Goal: Information Seeking & Learning: Check status

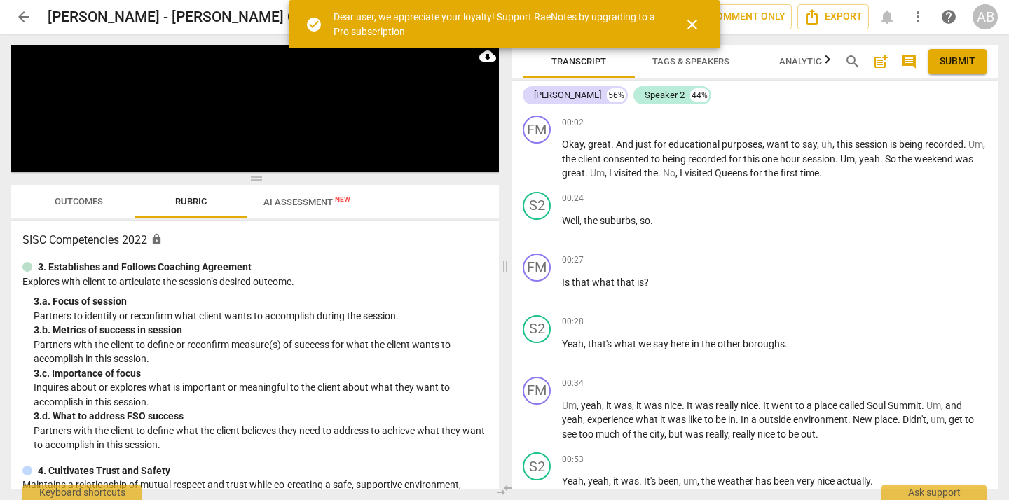
click at [17, 12] on span "arrow_back" at bounding box center [23, 16] width 17 height 17
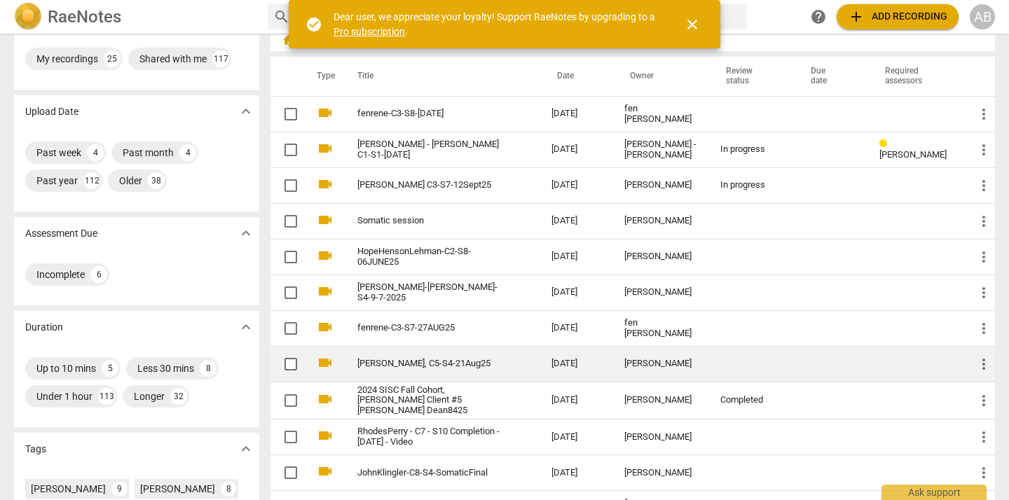
scroll to position [11, 0]
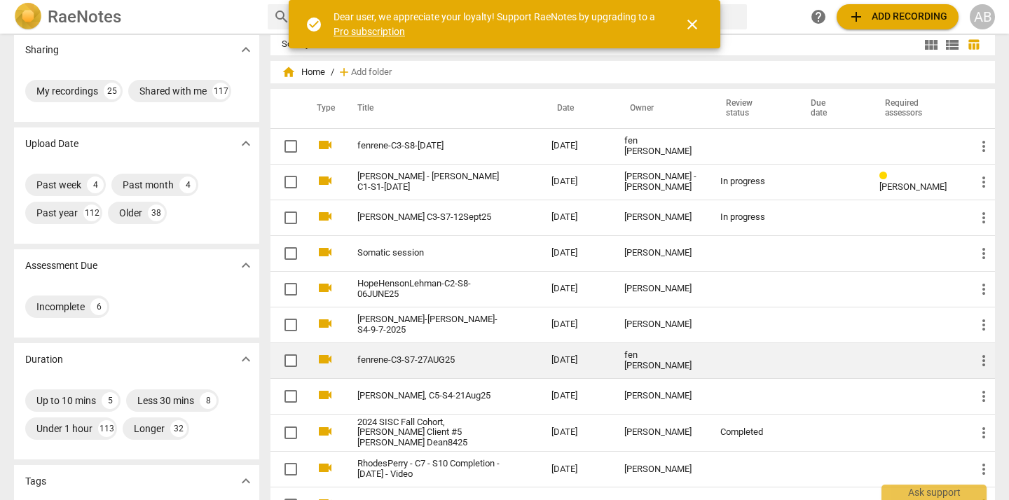
click at [472, 364] on link "fenrene-C3-S7-27AUG25" at bounding box center [429, 360] width 144 height 11
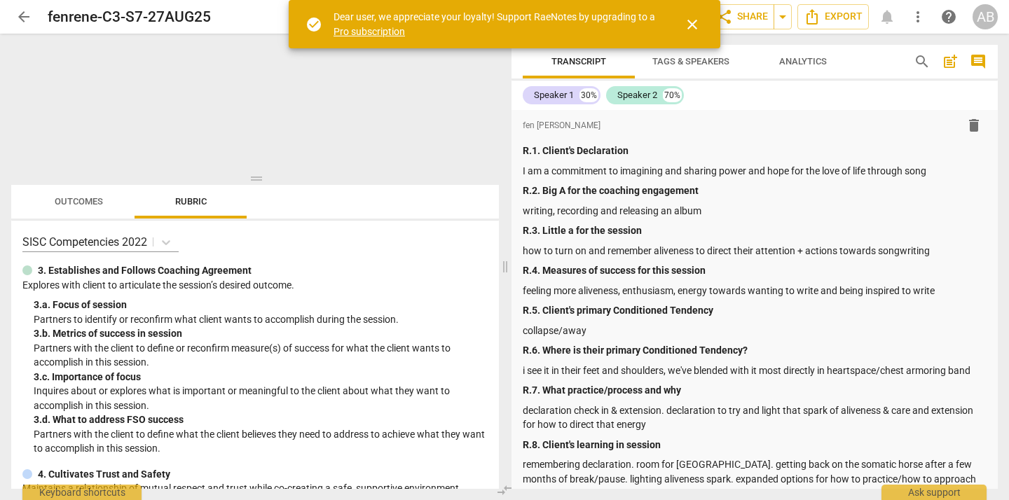
click at [441, 222] on div "SISC Competencies 2022 3. Establishes and Follows Coaching Agreement Explores w…" at bounding box center [255, 355] width 488 height 268
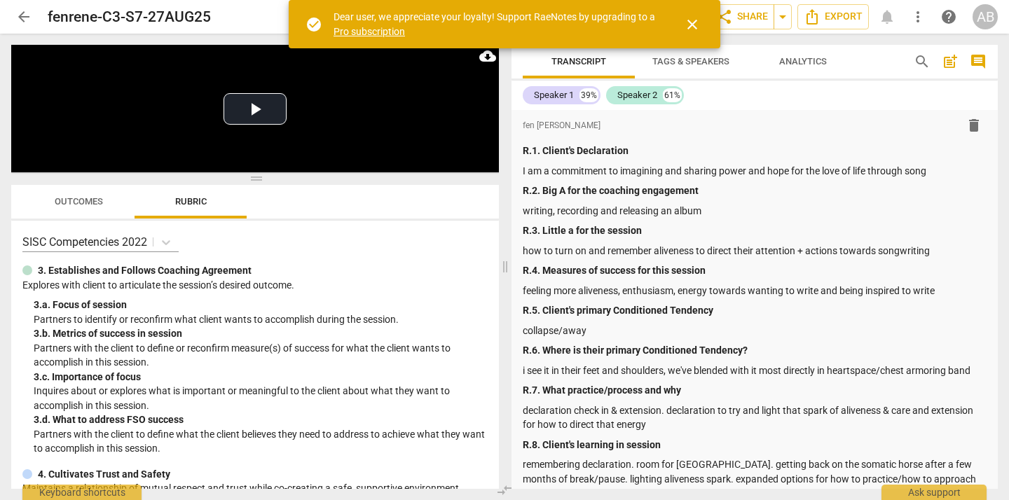
click at [688, 23] on span "close" at bounding box center [692, 24] width 17 height 17
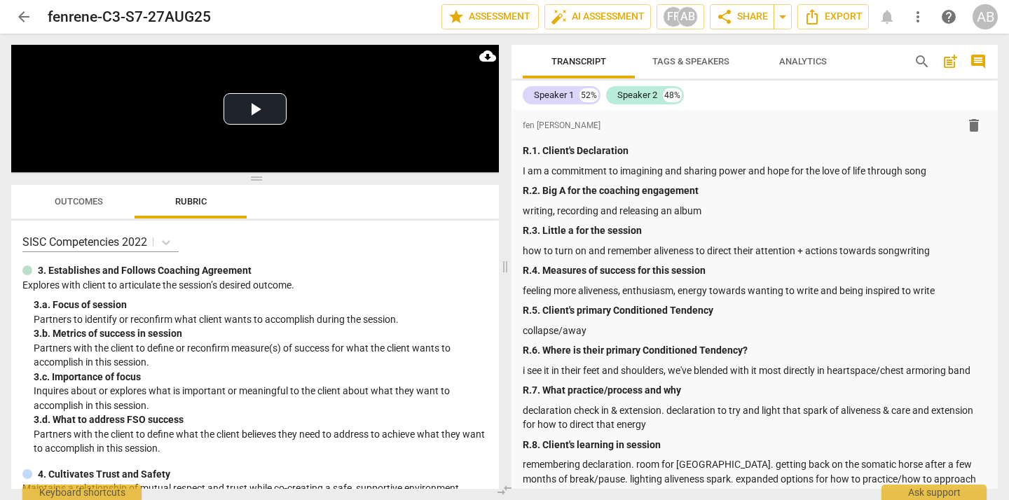
click at [72, 200] on span "Outcomes" at bounding box center [79, 201] width 48 height 11
click at [50, 206] on span "Outcomes" at bounding box center [79, 202] width 82 height 19
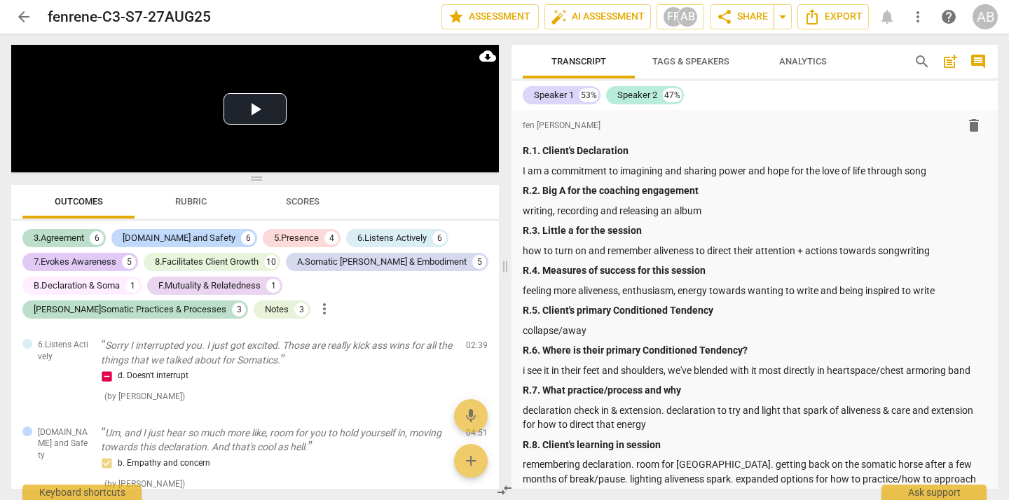
click at [308, 205] on span "Scores" at bounding box center [303, 201] width 34 height 11
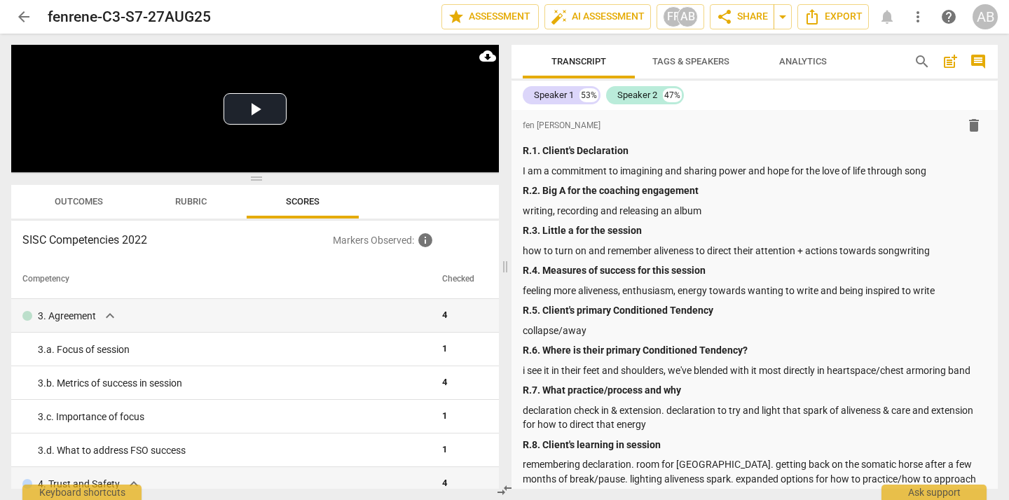
click at [15, 13] on span "arrow_back" at bounding box center [23, 16] width 17 height 17
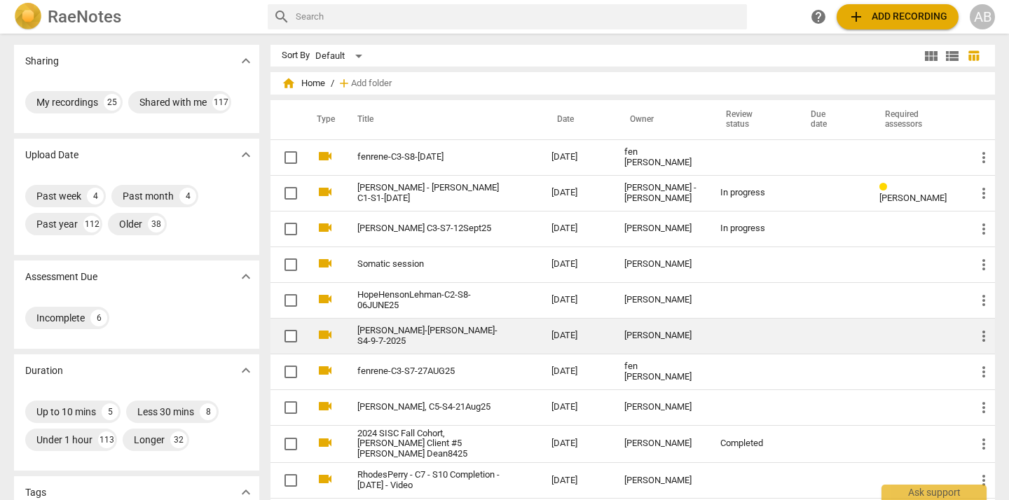
click at [469, 336] on link "[PERSON_NAME]-[PERSON_NAME]-S4-9-7-2025" at bounding box center [429, 336] width 144 height 21
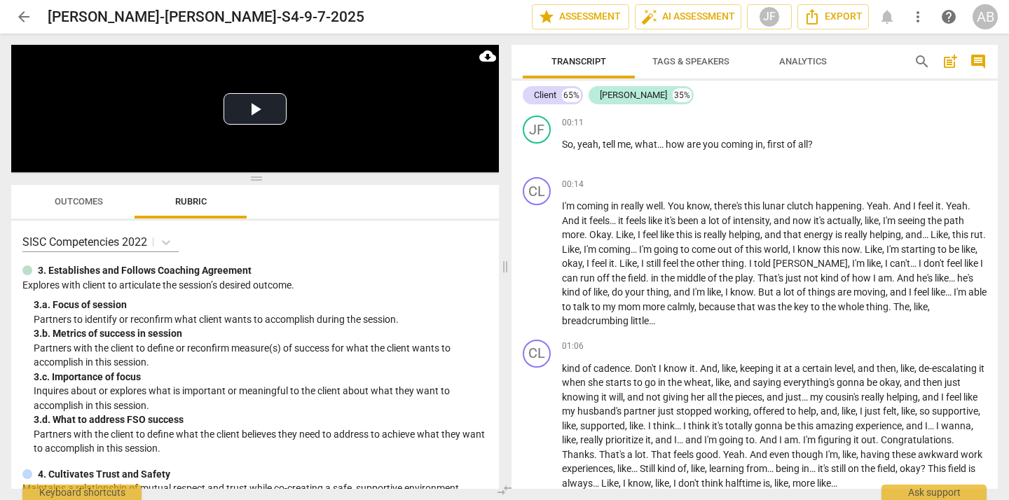
click at [81, 214] on button "Outcomes" at bounding box center [78, 202] width 112 height 34
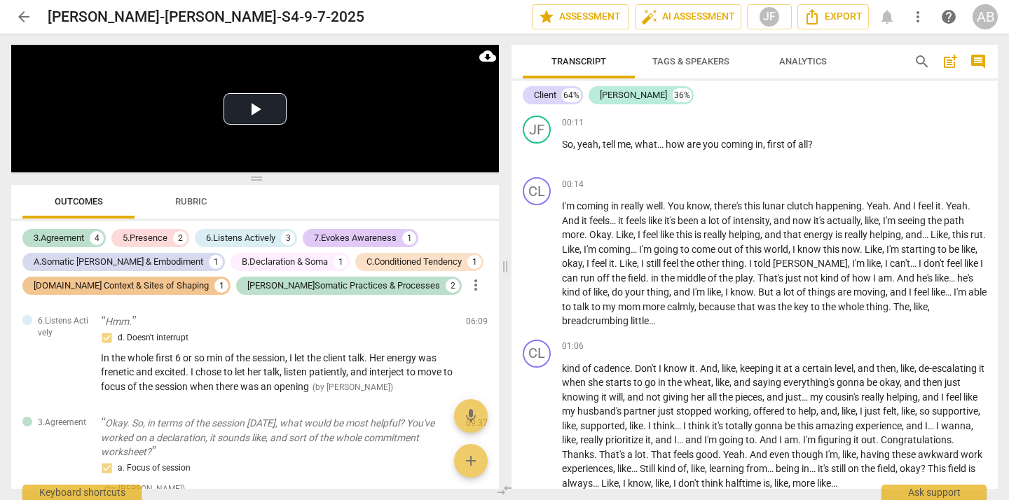
click at [273, 205] on div "Outcomes Rubric" at bounding box center [254, 202] width 465 height 34
click at [182, 201] on span "Rubric" at bounding box center [191, 201] width 32 height 11
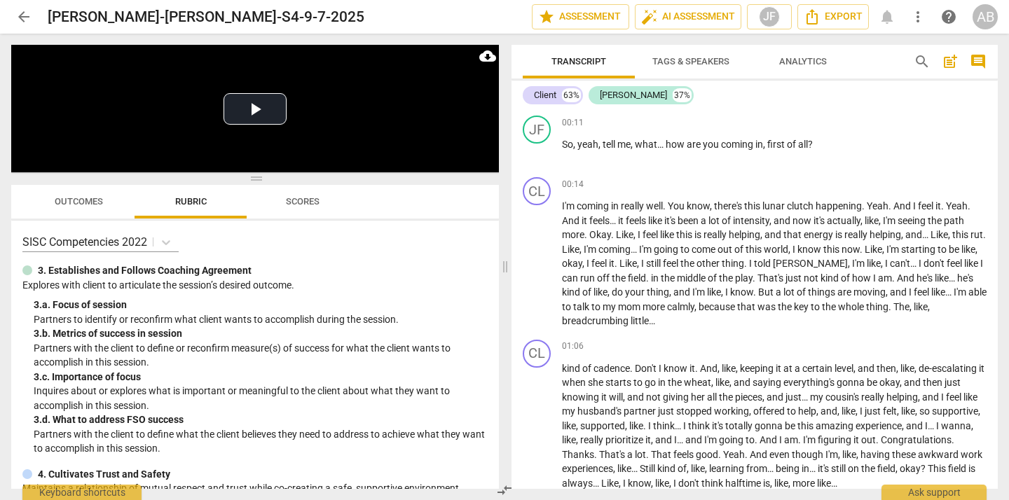
click at [292, 201] on span "Scores" at bounding box center [303, 201] width 34 height 11
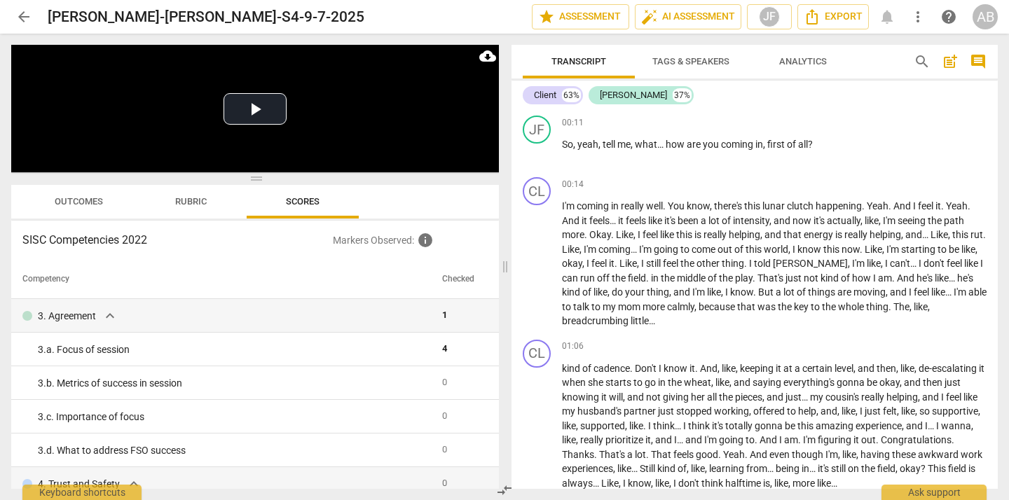
click at [79, 200] on span "Outcomes" at bounding box center [79, 201] width 48 height 11
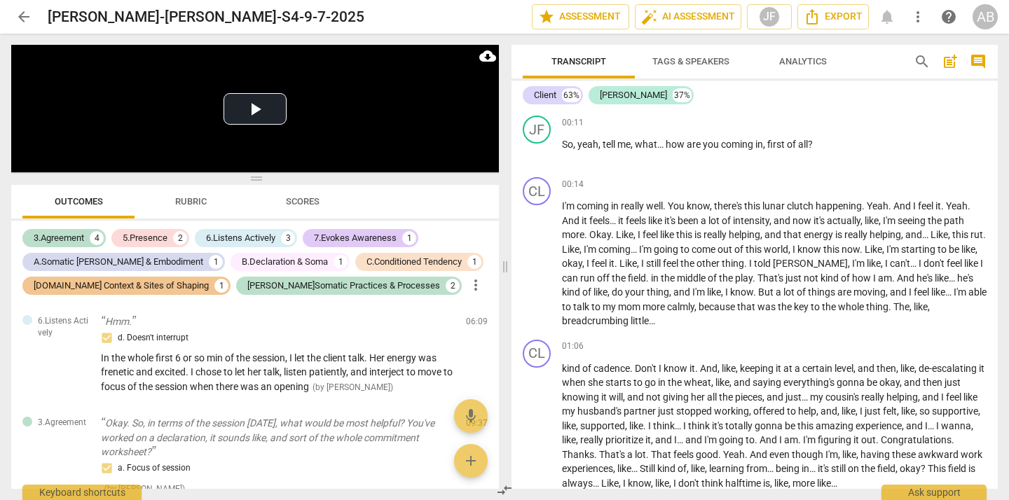
click at [19, 13] on span "arrow_back" at bounding box center [23, 16] width 17 height 17
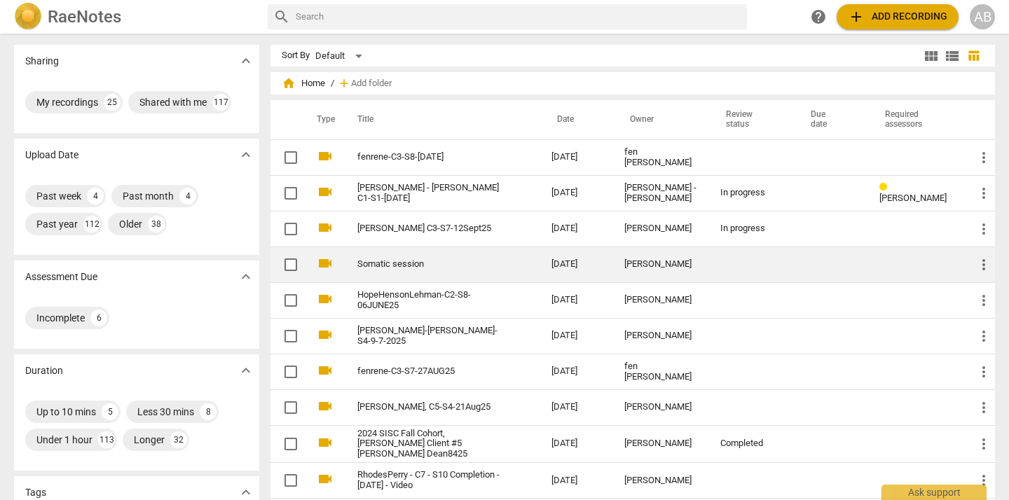
click at [447, 264] on link "Somatic session" at bounding box center [429, 264] width 144 height 11
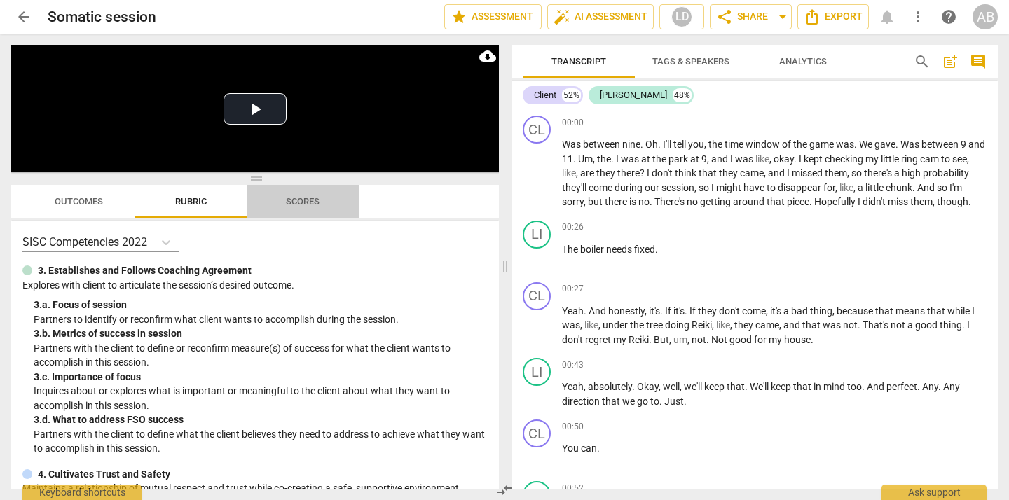
click at [304, 203] on span "Scores" at bounding box center [303, 201] width 34 height 11
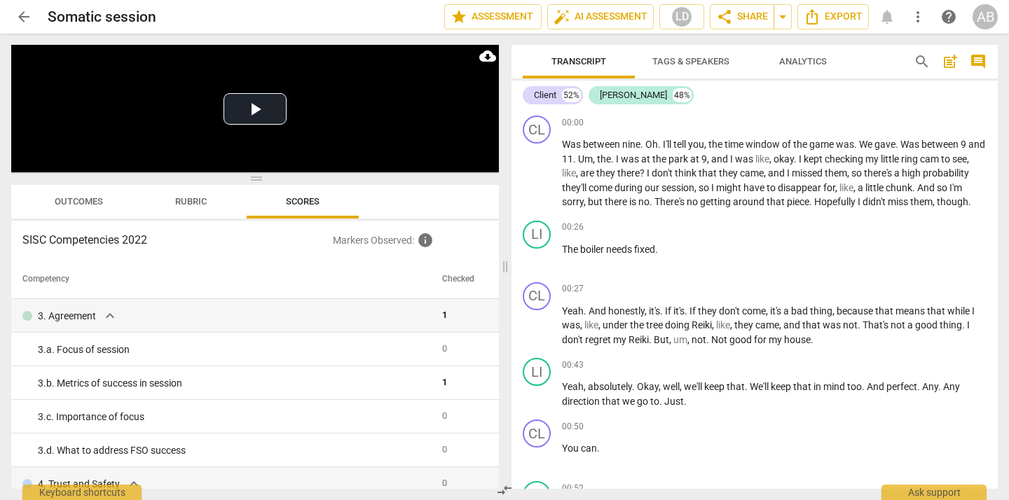
click at [84, 206] on span "Outcomes" at bounding box center [79, 201] width 48 height 11
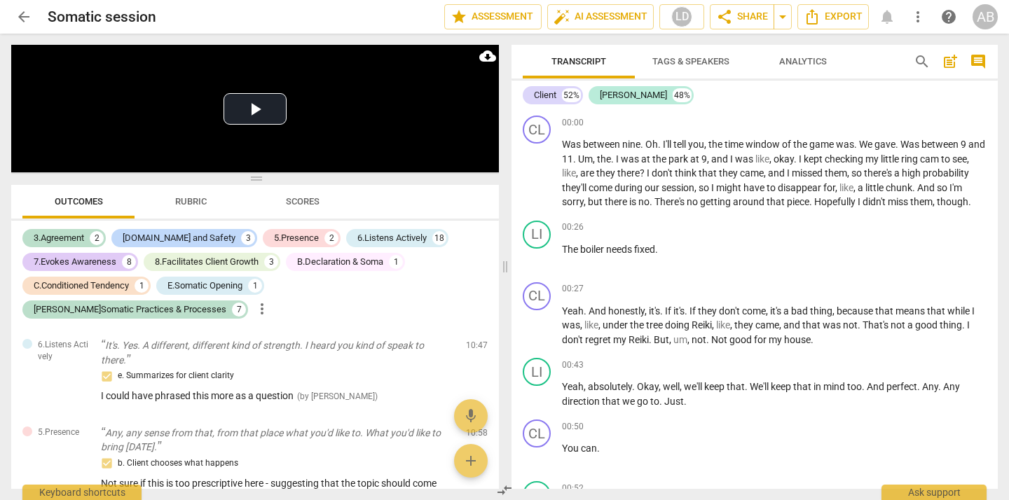
click at [299, 200] on span "Scores" at bounding box center [303, 201] width 34 height 11
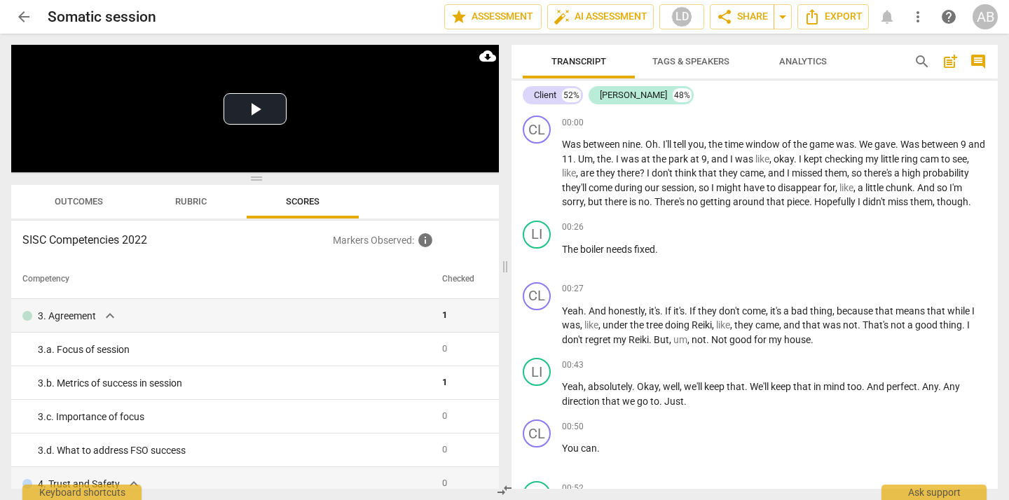
click at [20, 10] on span "arrow_back" at bounding box center [23, 16] width 17 height 17
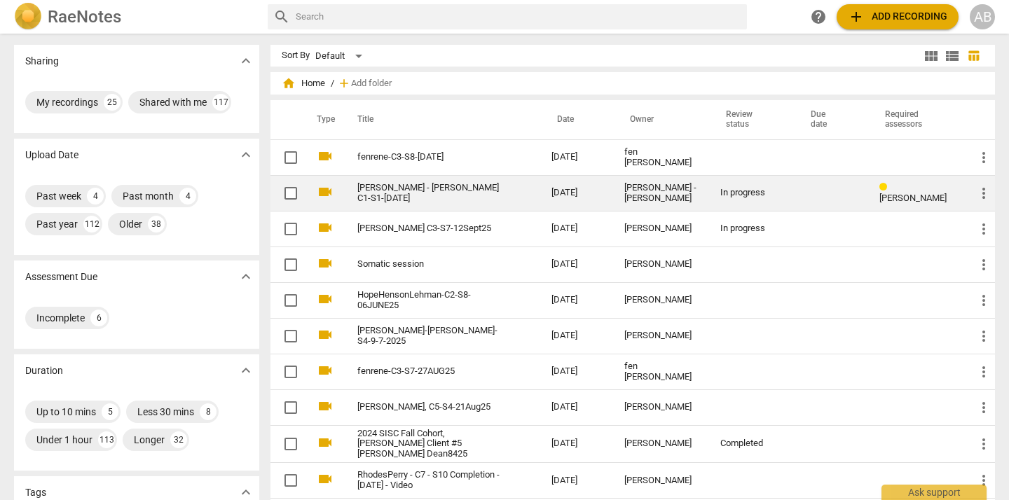
click at [416, 192] on link "[PERSON_NAME] - [PERSON_NAME] C1-S1-[DATE]" at bounding box center [429, 193] width 144 height 21
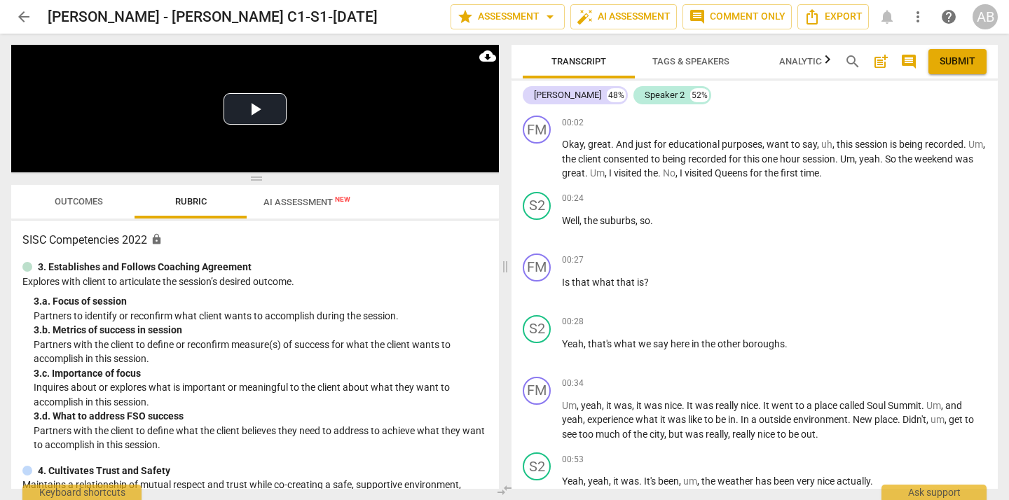
click at [290, 200] on span "AI Assessment New" at bounding box center [307, 202] width 87 height 11
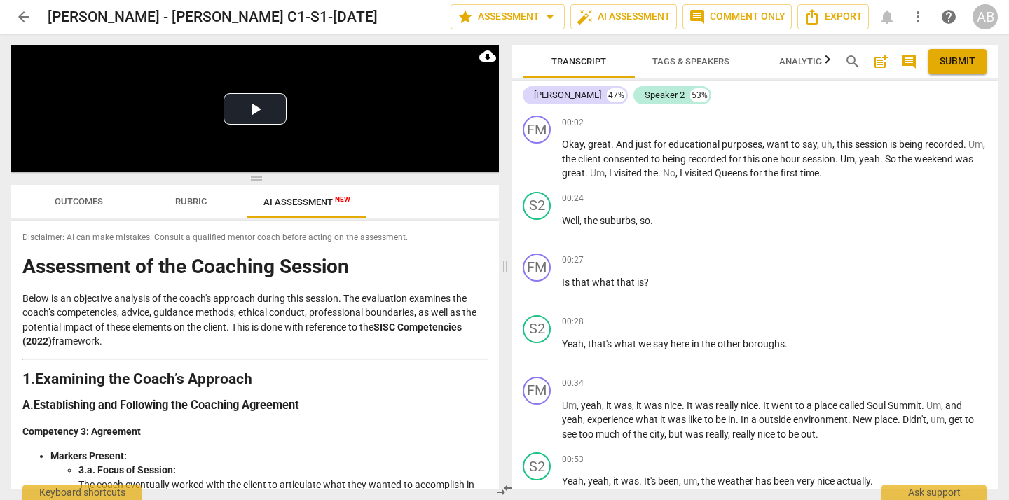
click at [189, 195] on span "Rubric" at bounding box center [190, 202] width 65 height 19
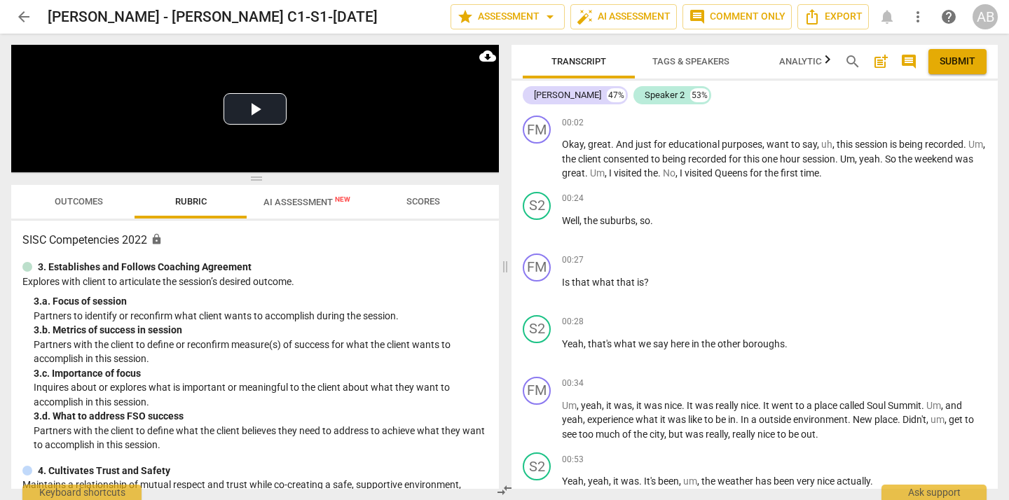
click at [76, 196] on span "Outcomes" at bounding box center [79, 201] width 48 height 11
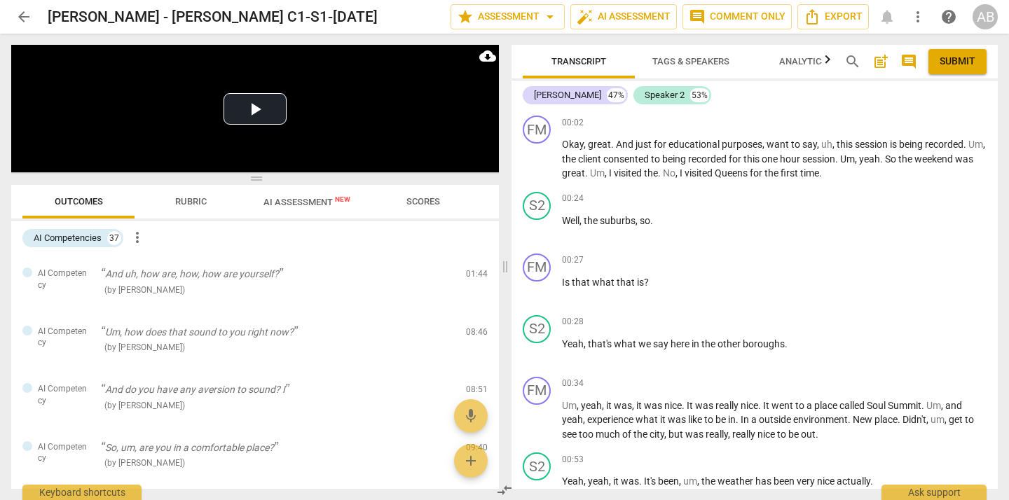
click at [420, 193] on span "Scores" at bounding box center [423, 202] width 67 height 19
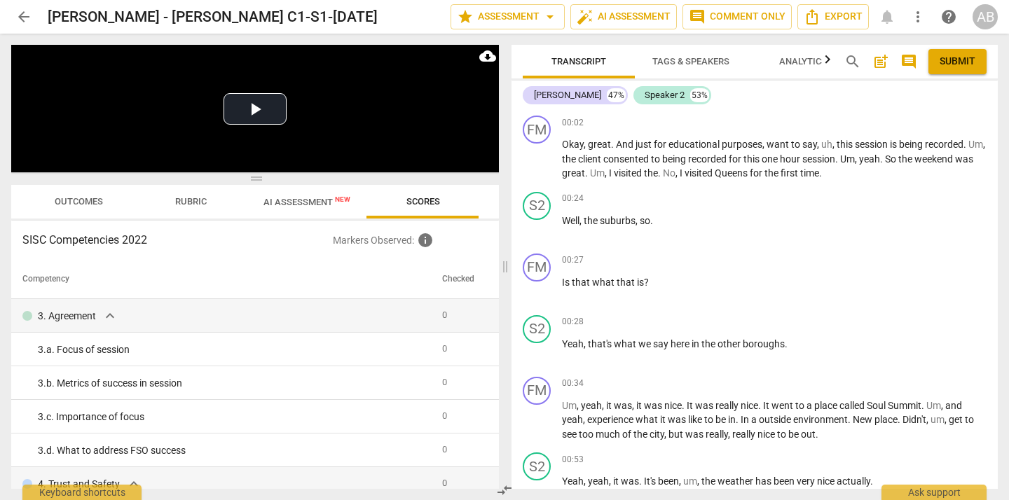
click at [88, 205] on span "Outcomes" at bounding box center [79, 201] width 48 height 11
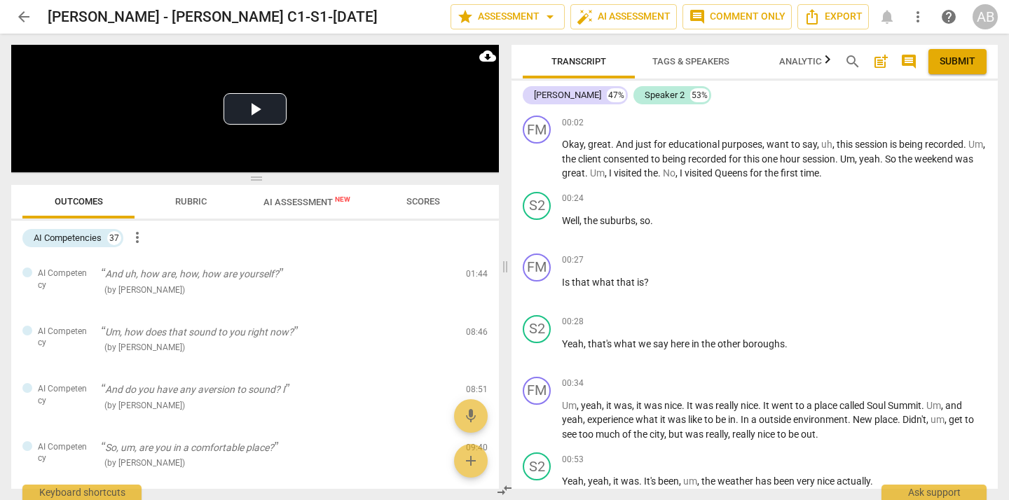
click at [173, 202] on span "Rubric" at bounding box center [190, 202] width 65 height 19
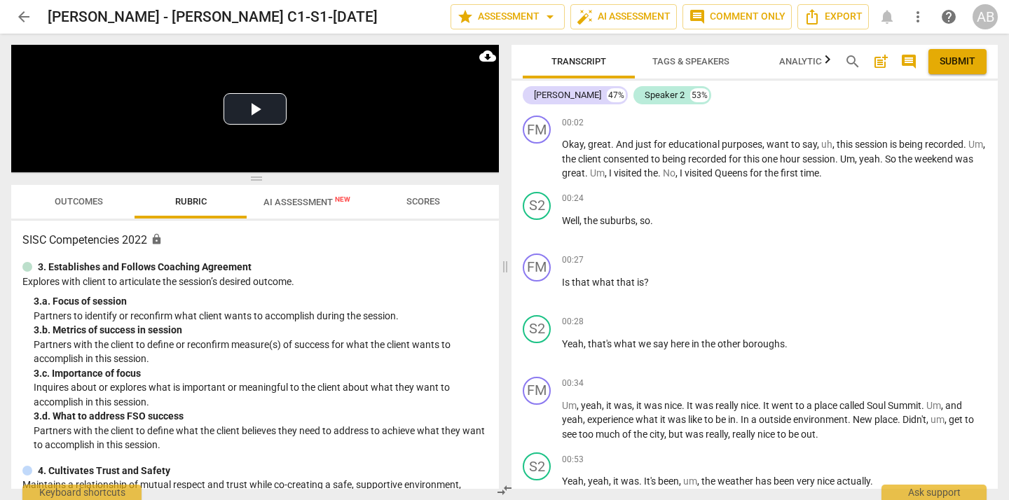
click at [407, 200] on span "Scores" at bounding box center [424, 201] width 34 height 11
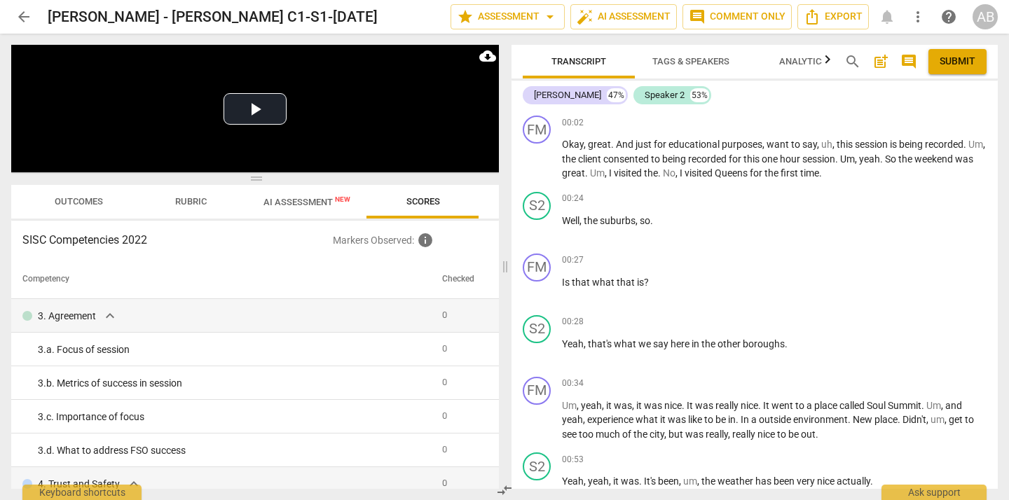
click at [23, 20] on span "arrow_back" at bounding box center [23, 16] width 17 height 17
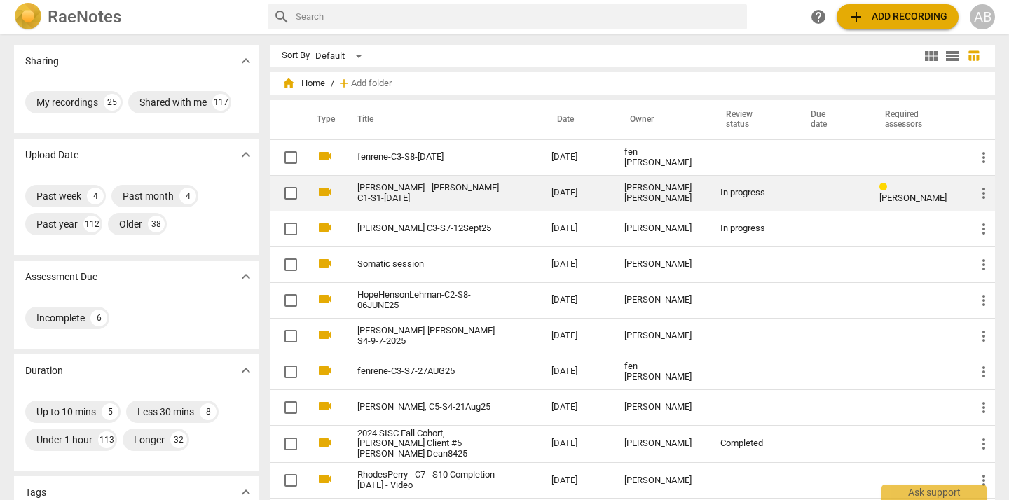
click at [412, 198] on link "[PERSON_NAME] - [PERSON_NAME] C1-S1-[DATE]" at bounding box center [429, 193] width 144 height 21
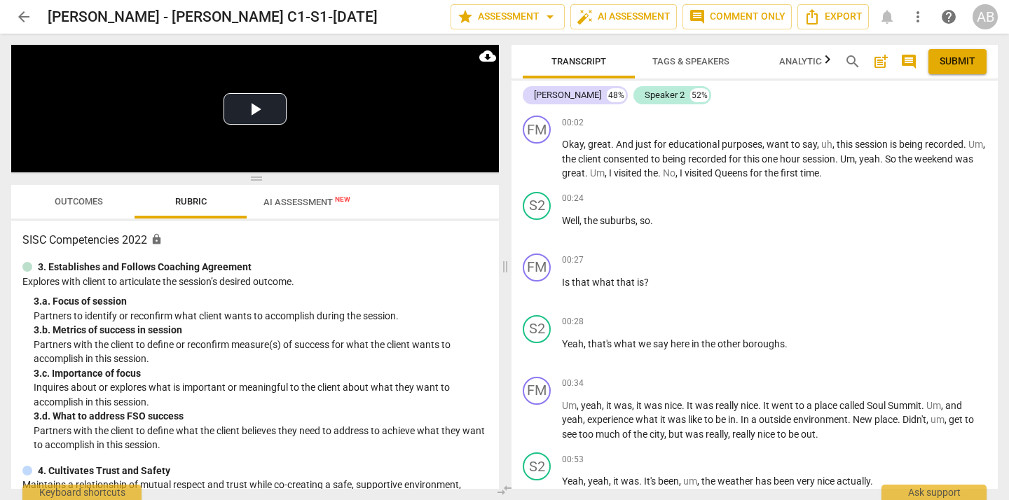
click at [84, 197] on span "Outcomes" at bounding box center [79, 201] width 48 height 11
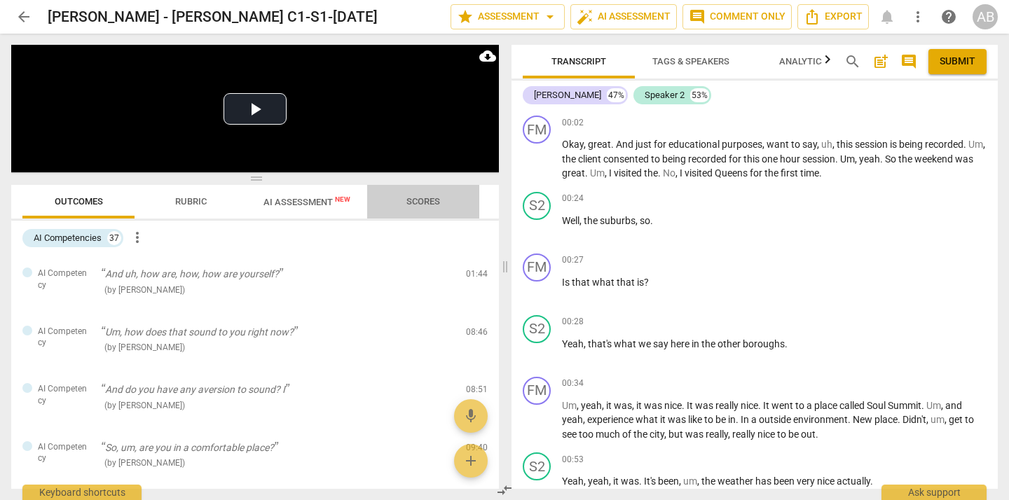
click at [421, 205] on span "Scores" at bounding box center [424, 201] width 34 height 11
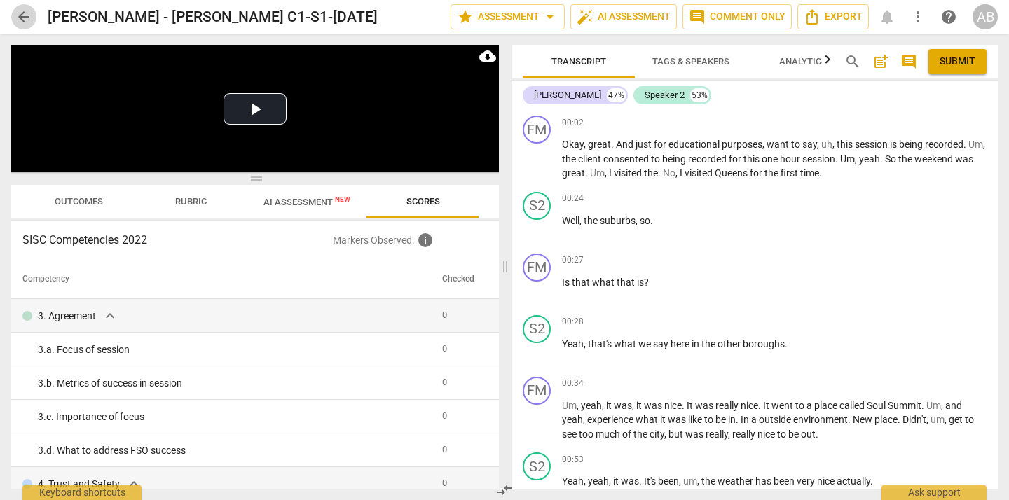
click at [22, 16] on span "arrow_back" at bounding box center [23, 16] width 17 height 17
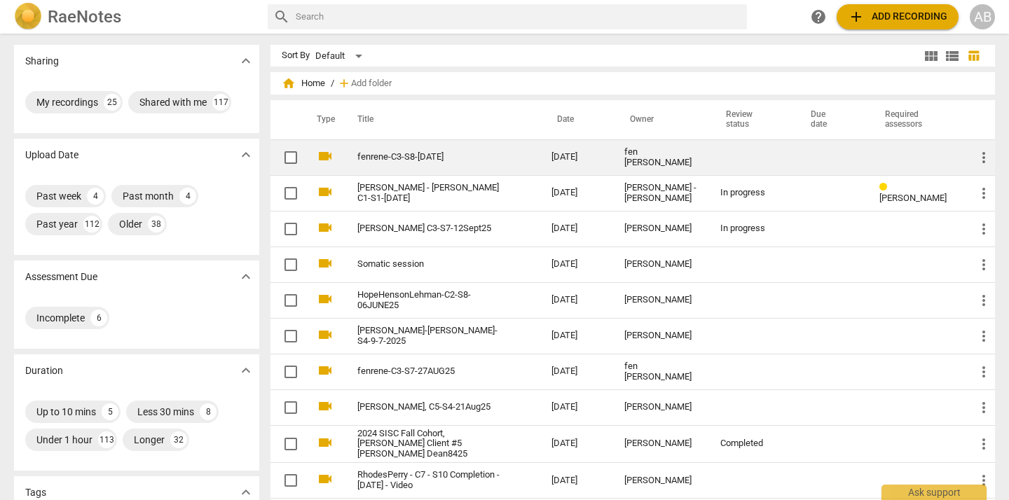
click at [409, 149] on td "fenrene-C3-S8-[DATE]" at bounding box center [441, 157] width 200 height 36
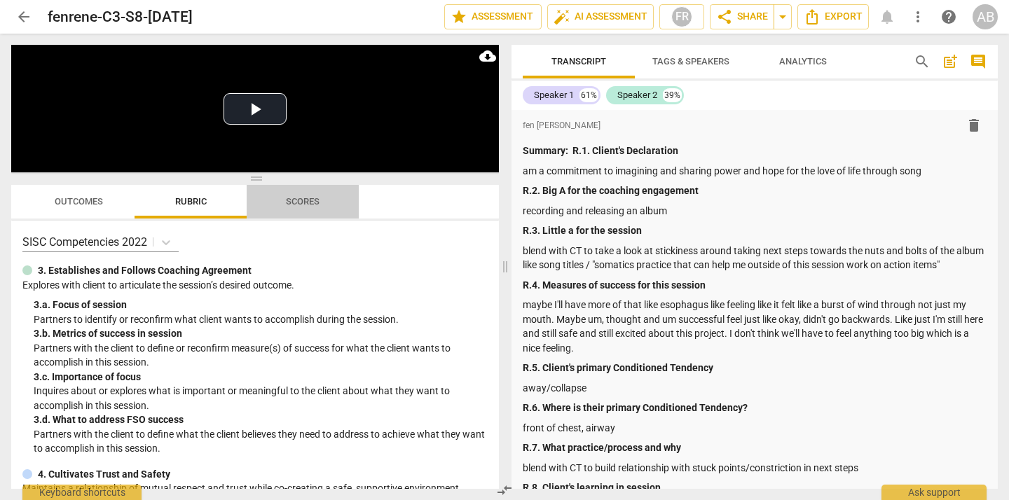
click at [297, 205] on span "Scores" at bounding box center [303, 201] width 34 height 11
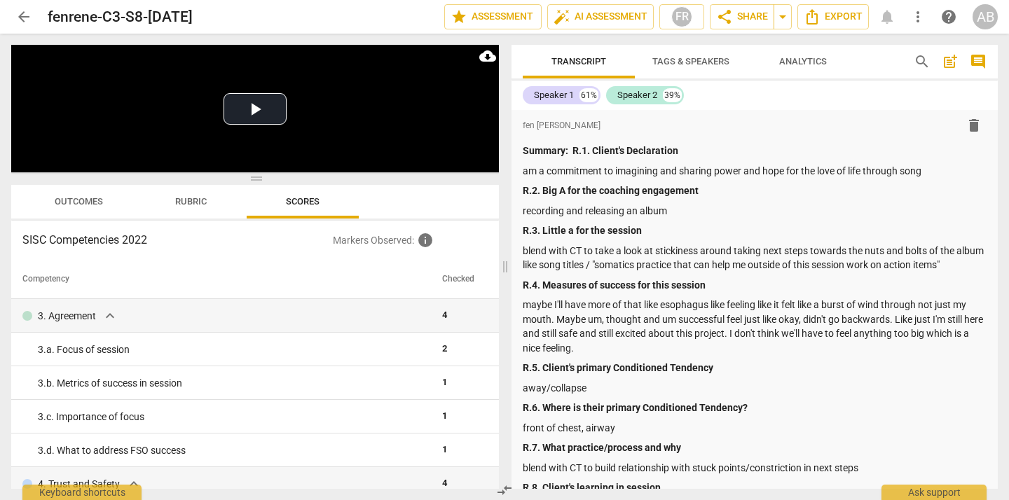
click at [80, 203] on span "Outcomes" at bounding box center [79, 201] width 48 height 11
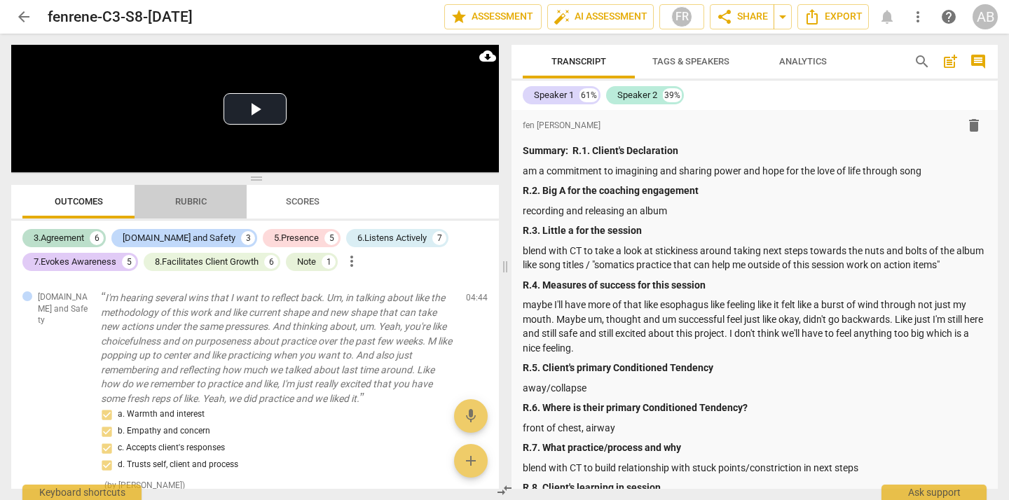
click at [184, 203] on span "Rubric" at bounding box center [191, 201] width 32 height 11
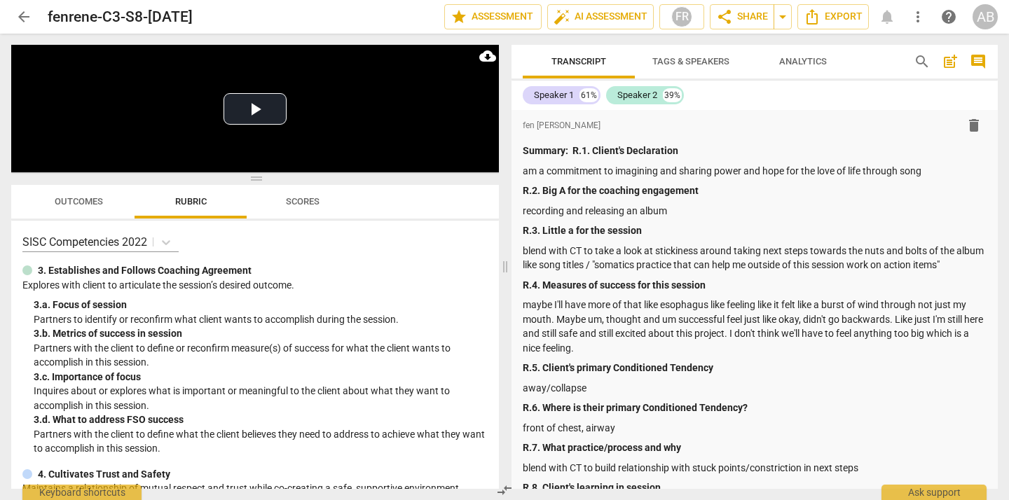
click at [74, 201] on span "Outcomes" at bounding box center [79, 201] width 48 height 11
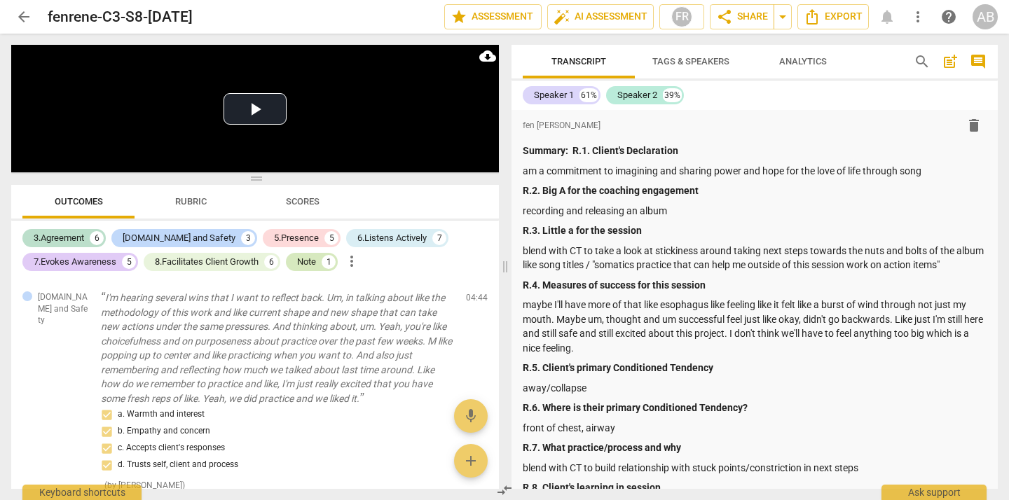
click at [320, 264] on div "Note 1" at bounding box center [312, 262] width 52 height 18
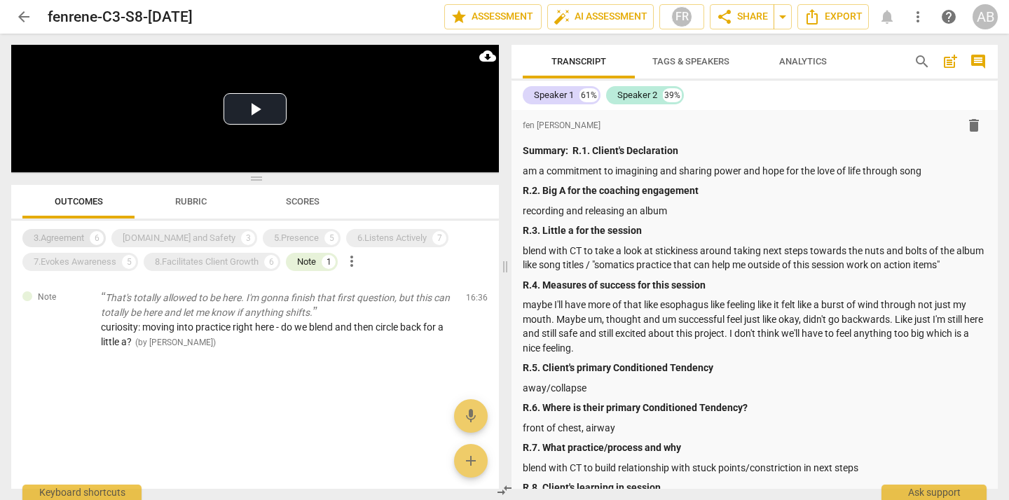
click at [74, 238] on div "3.Agreement" at bounding box center [59, 238] width 50 height 14
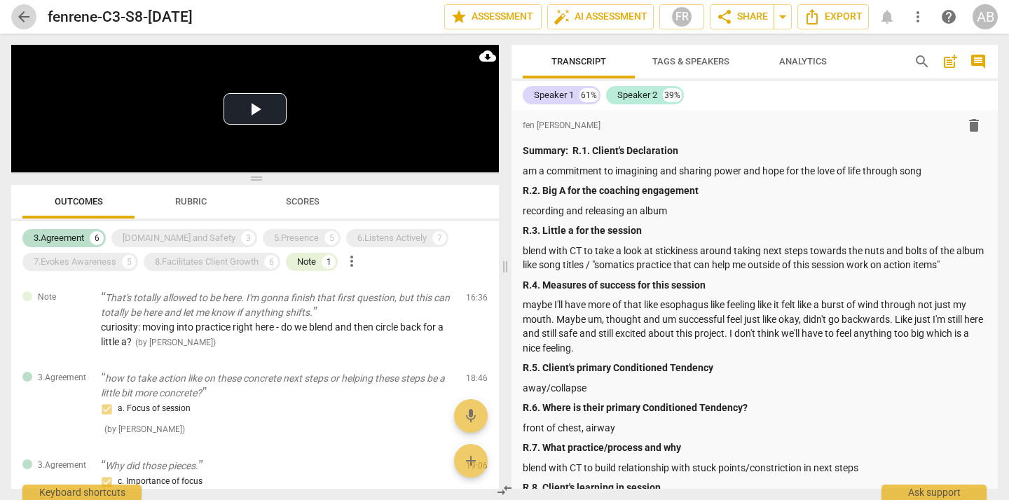
click at [20, 17] on span "arrow_back" at bounding box center [23, 16] width 17 height 17
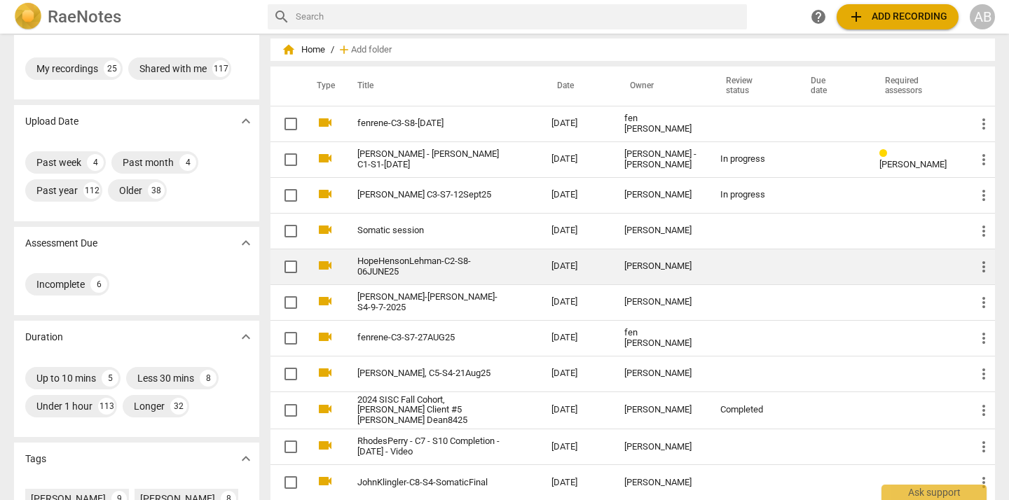
scroll to position [34, 0]
click at [411, 297] on link "[PERSON_NAME]-[PERSON_NAME]-S4-9-7-2025" at bounding box center [429, 302] width 144 height 21
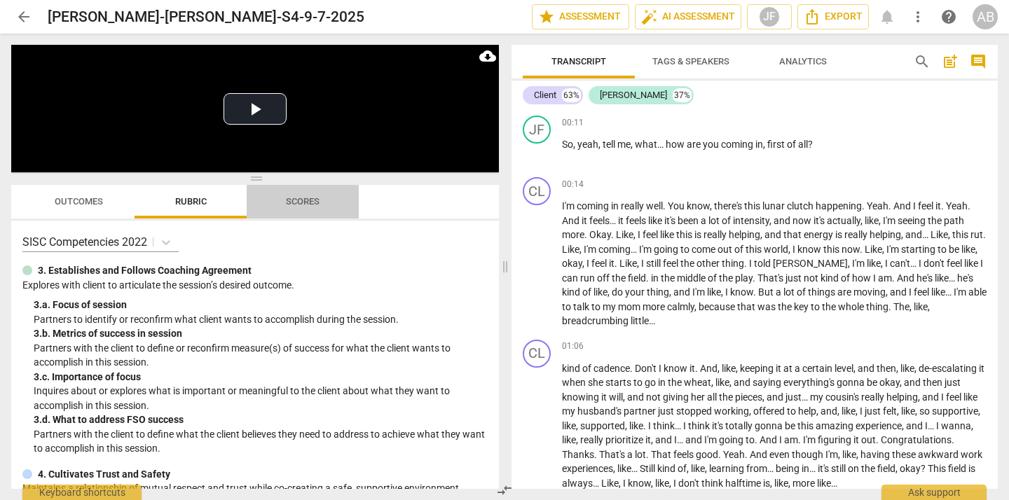
click at [306, 196] on span "Scores" at bounding box center [303, 201] width 34 height 11
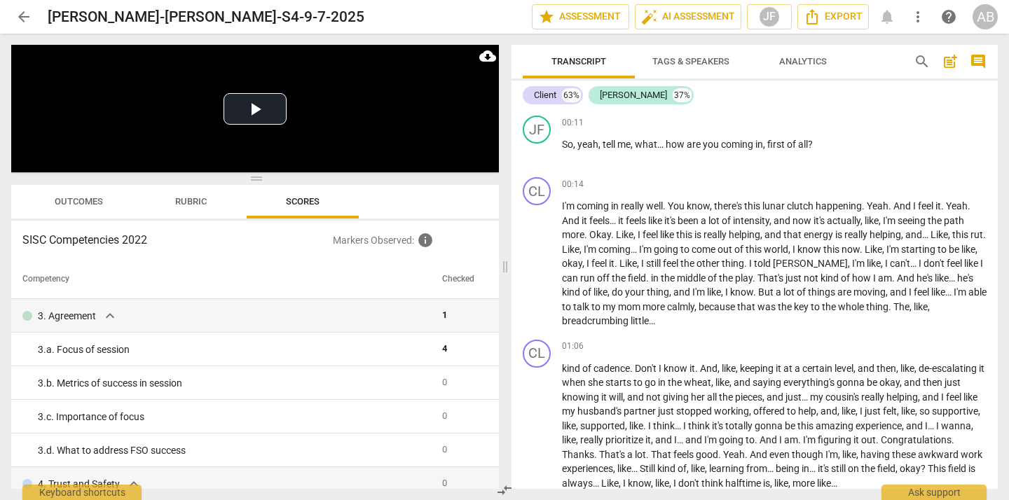
click at [78, 201] on span "Outcomes" at bounding box center [79, 201] width 48 height 11
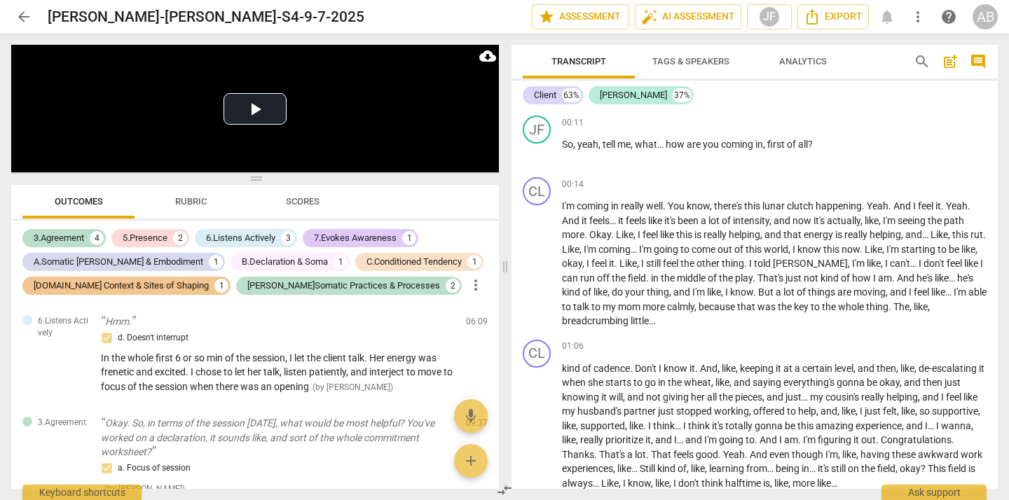
click at [301, 199] on span "Scores" at bounding box center [303, 201] width 34 height 11
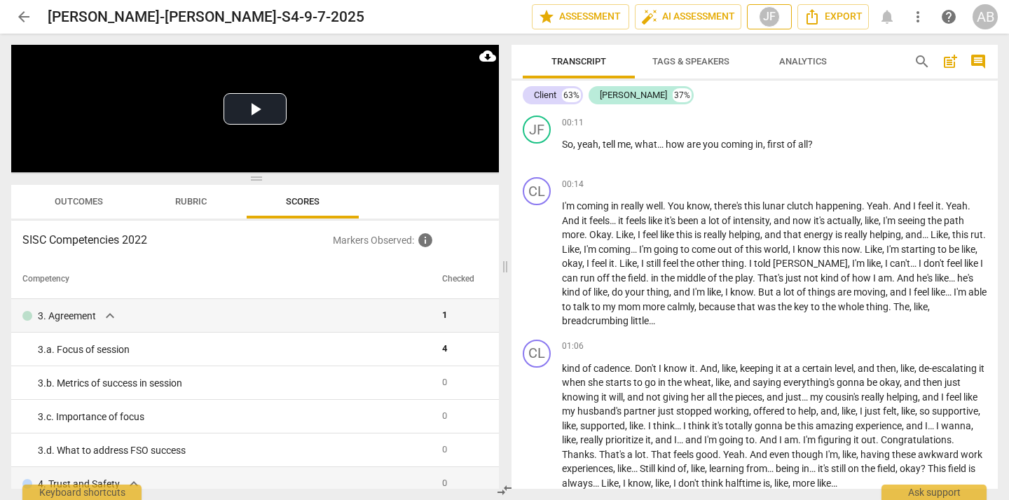
click at [768, 18] on div "JF" at bounding box center [769, 16] width 21 height 21
click at [768, 18] on div at bounding box center [504, 250] width 1009 height 500
click at [21, 9] on span "arrow_back" at bounding box center [23, 16] width 17 height 17
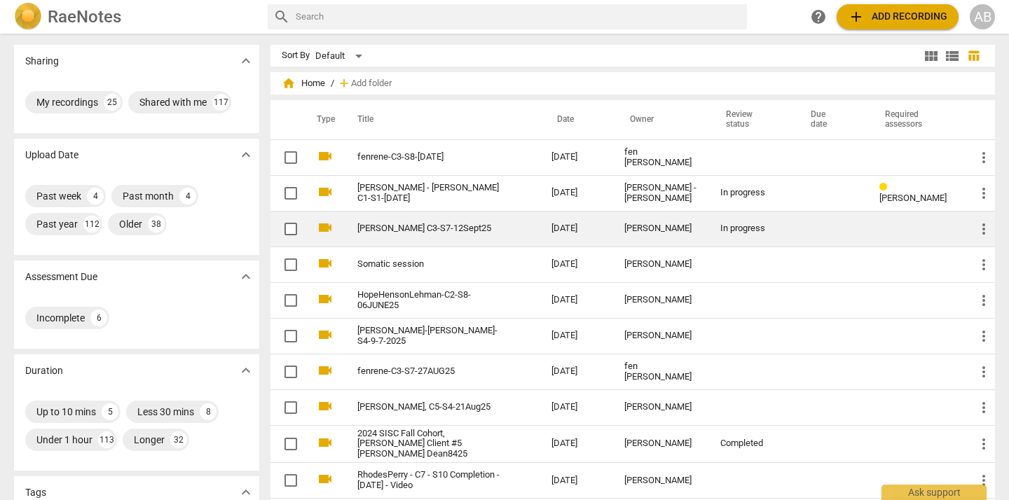
click at [408, 227] on link "[PERSON_NAME] C3-S7-12Sept25" at bounding box center [429, 229] width 144 height 11
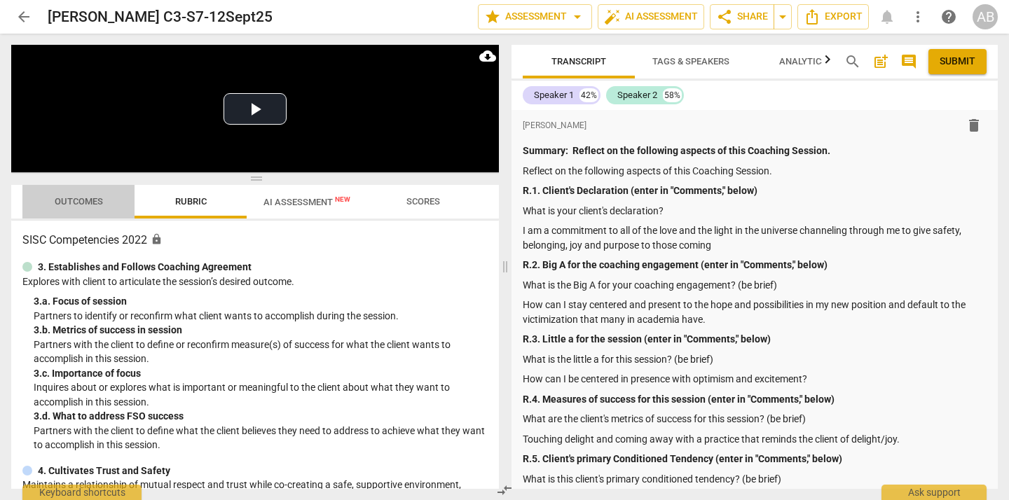
click at [71, 196] on span "Outcomes" at bounding box center [79, 201] width 48 height 11
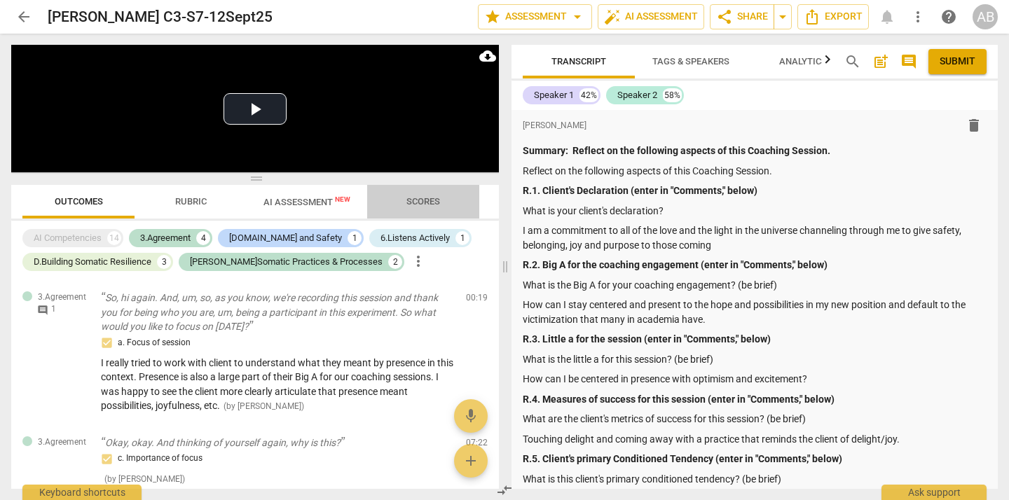
click at [418, 207] on span "Scores" at bounding box center [423, 202] width 67 height 19
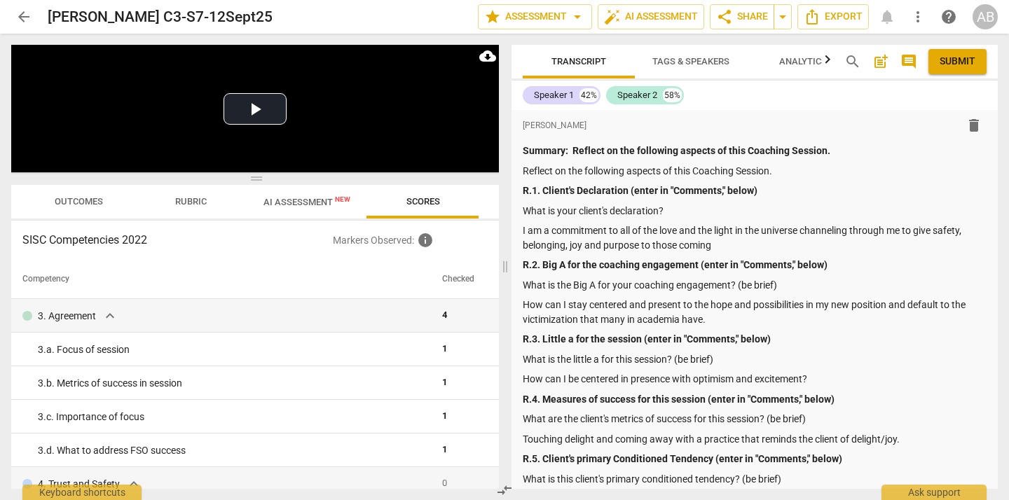
click at [296, 205] on span "AI Assessment New" at bounding box center [307, 202] width 87 height 11
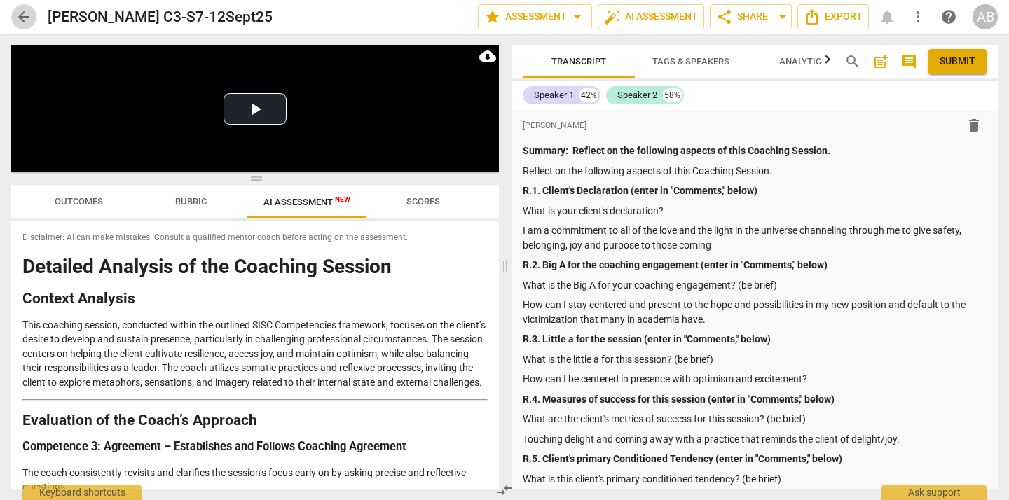
click at [20, 17] on span "arrow_back" at bounding box center [23, 16] width 17 height 17
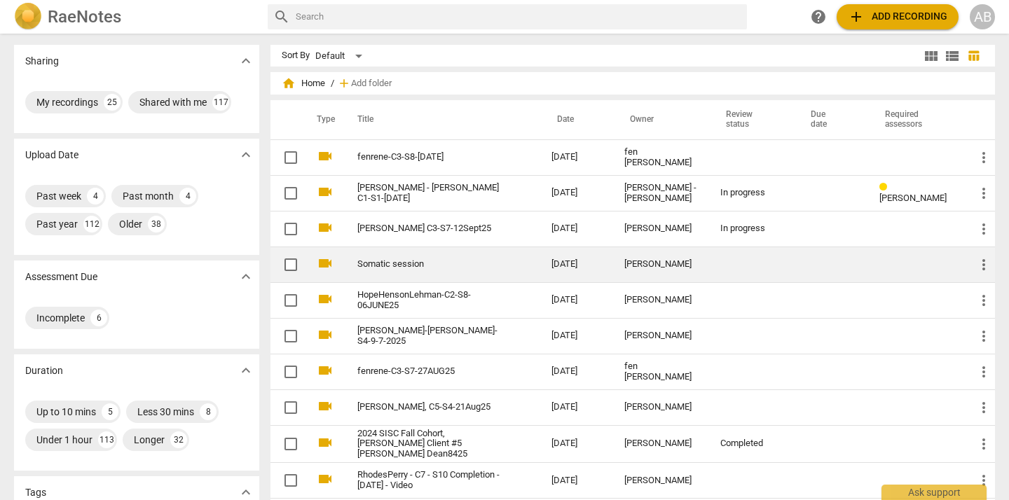
click at [401, 264] on link "Somatic session" at bounding box center [429, 264] width 144 height 11
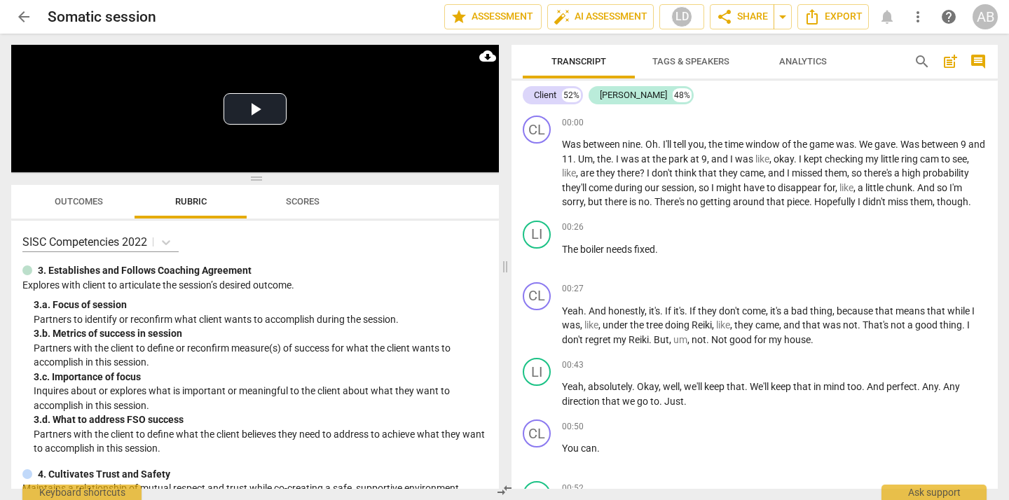
click at [88, 202] on span "Outcomes" at bounding box center [79, 201] width 48 height 11
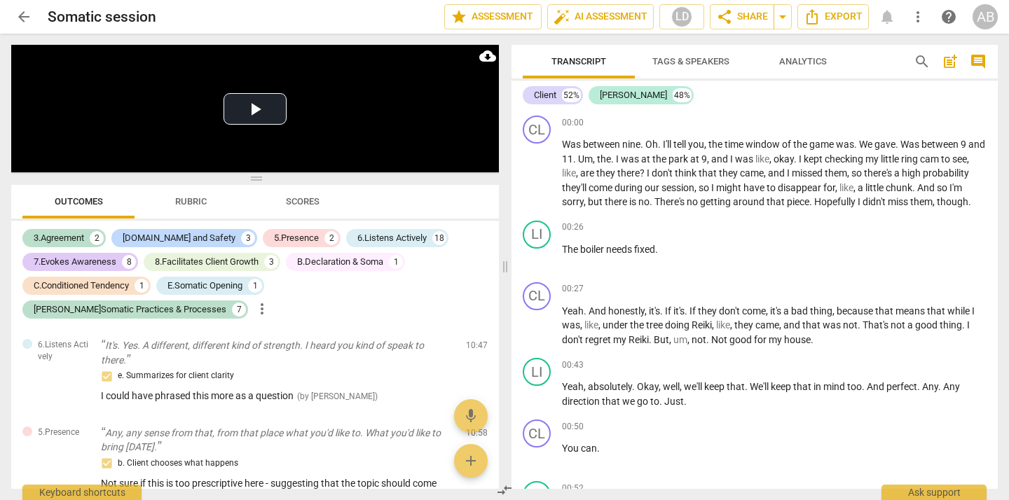
click at [304, 208] on span "Scores" at bounding box center [302, 202] width 67 height 19
